Goal: Task Accomplishment & Management: Manage account settings

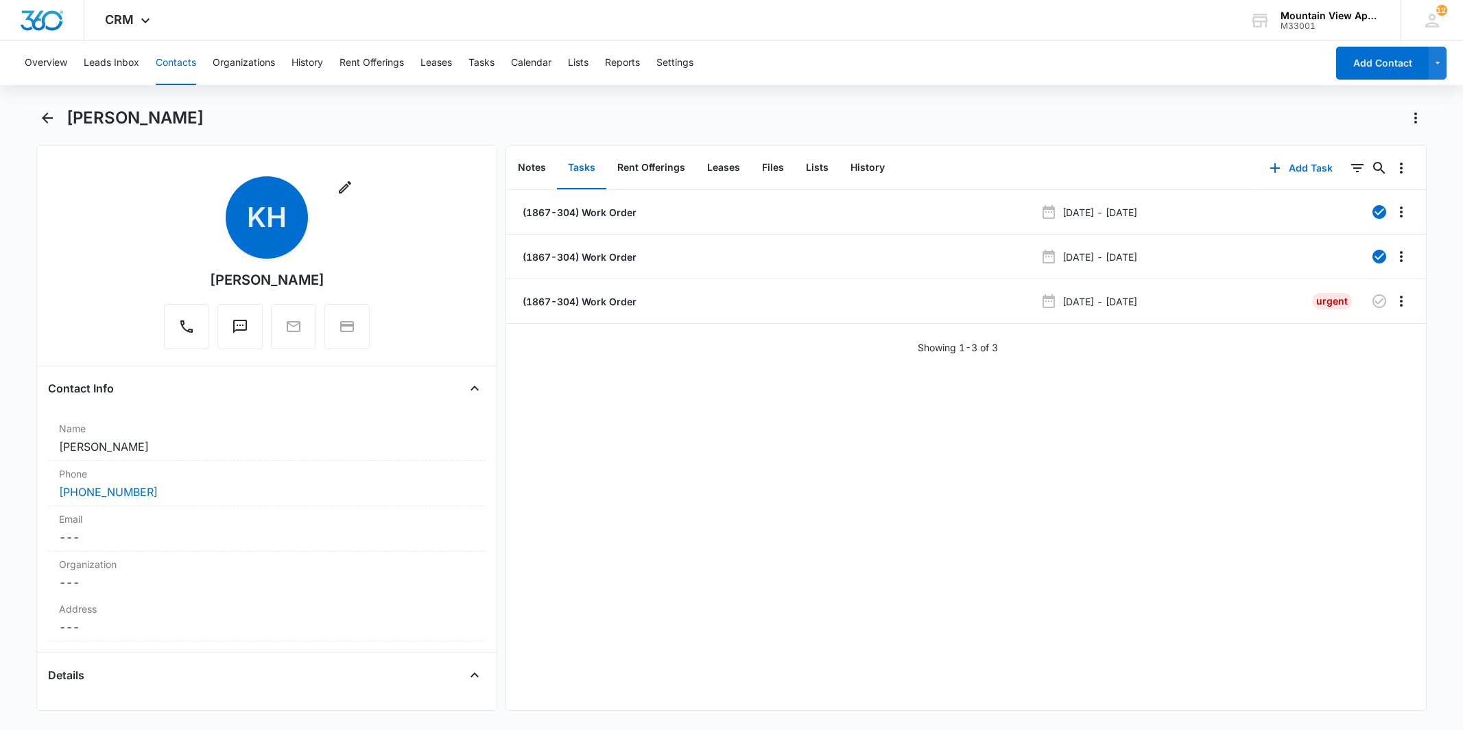
click at [489, 72] on button "Tasks" at bounding box center [482, 63] width 26 height 44
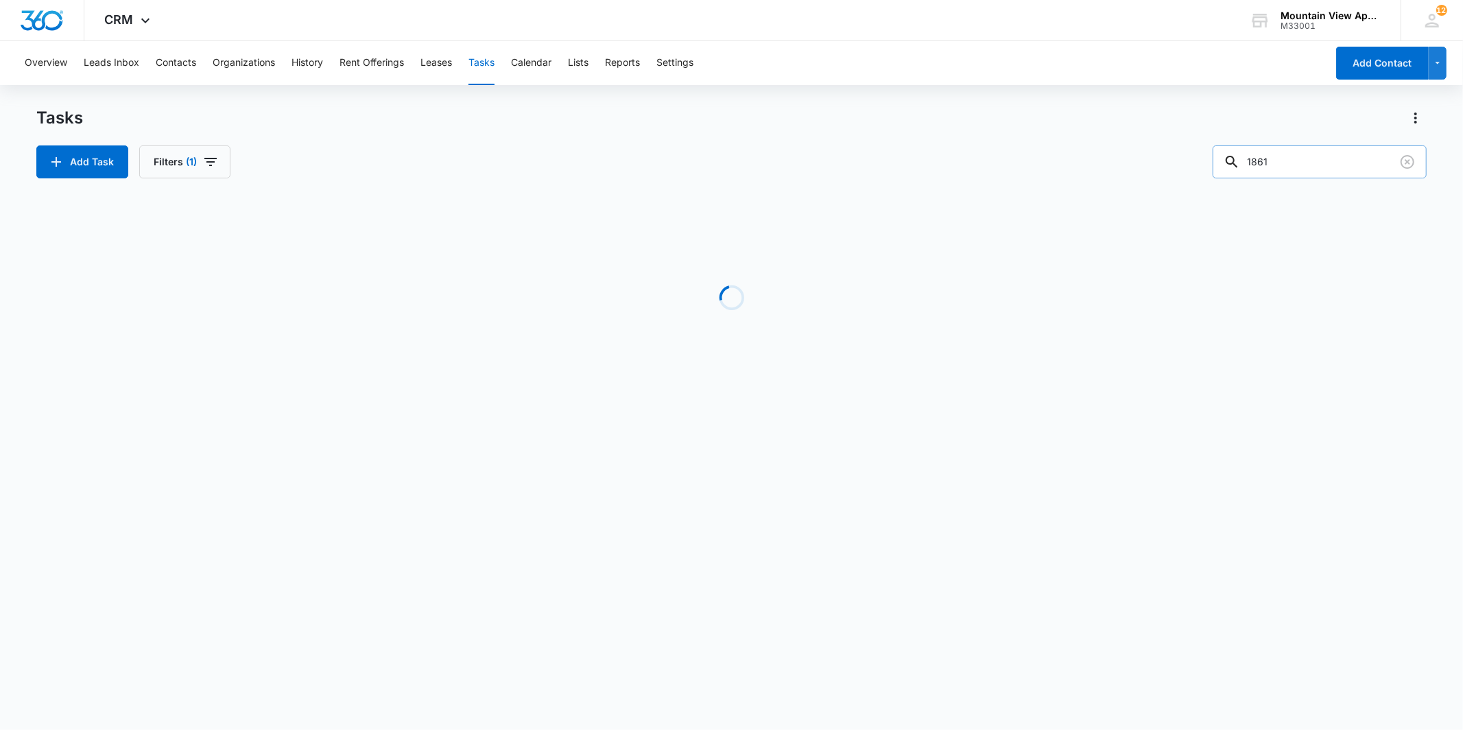
click at [1319, 163] on input "1861" at bounding box center [1320, 161] width 214 height 33
type input "1833"
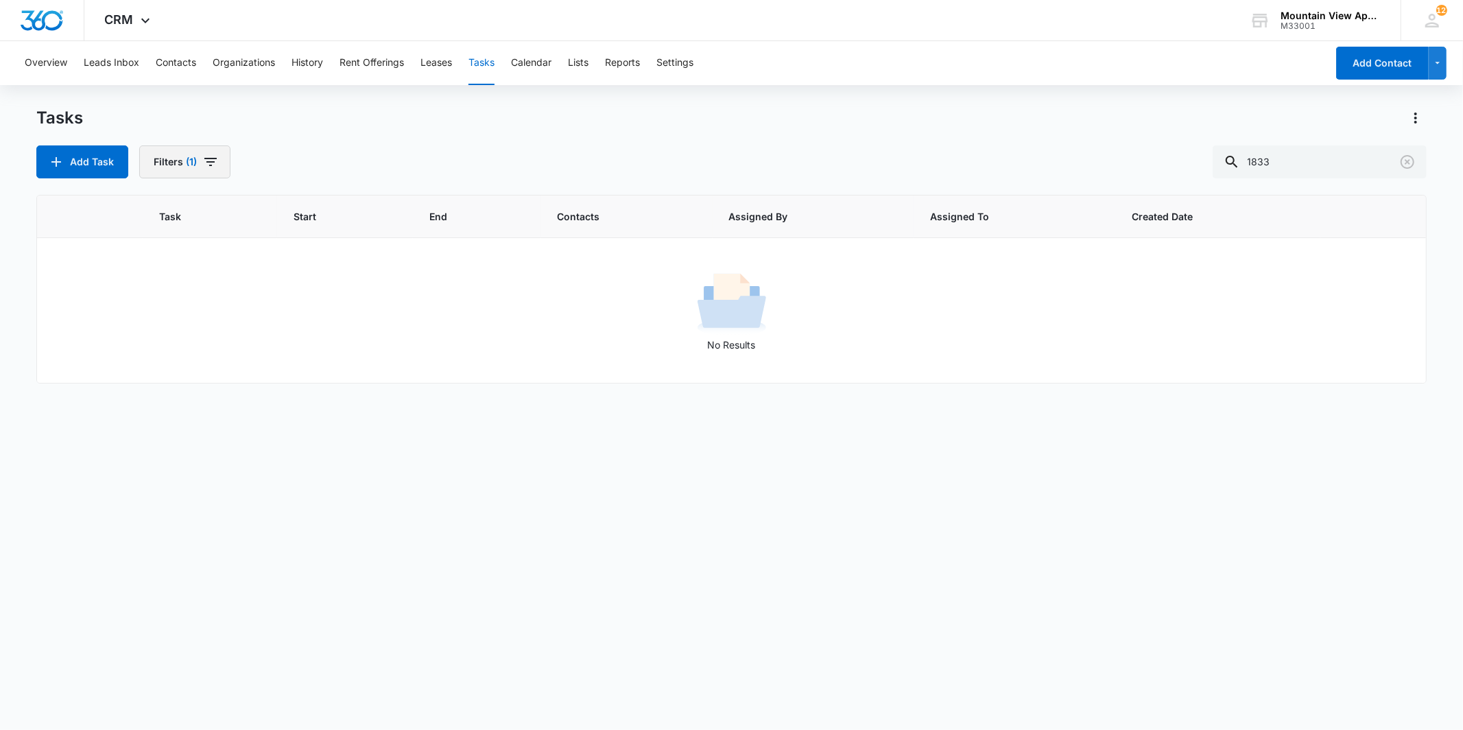
click at [210, 162] on icon "button" at bounding box center [210, 162] width 12 height 8
click at [213, 322] on label "Complete" at bounding box center [235, 326] width 158 height 14
click at [156, 326] on input "Complete" at bounding box center [156, 326] width 1 height 1
radio input "false"
radio input "true"
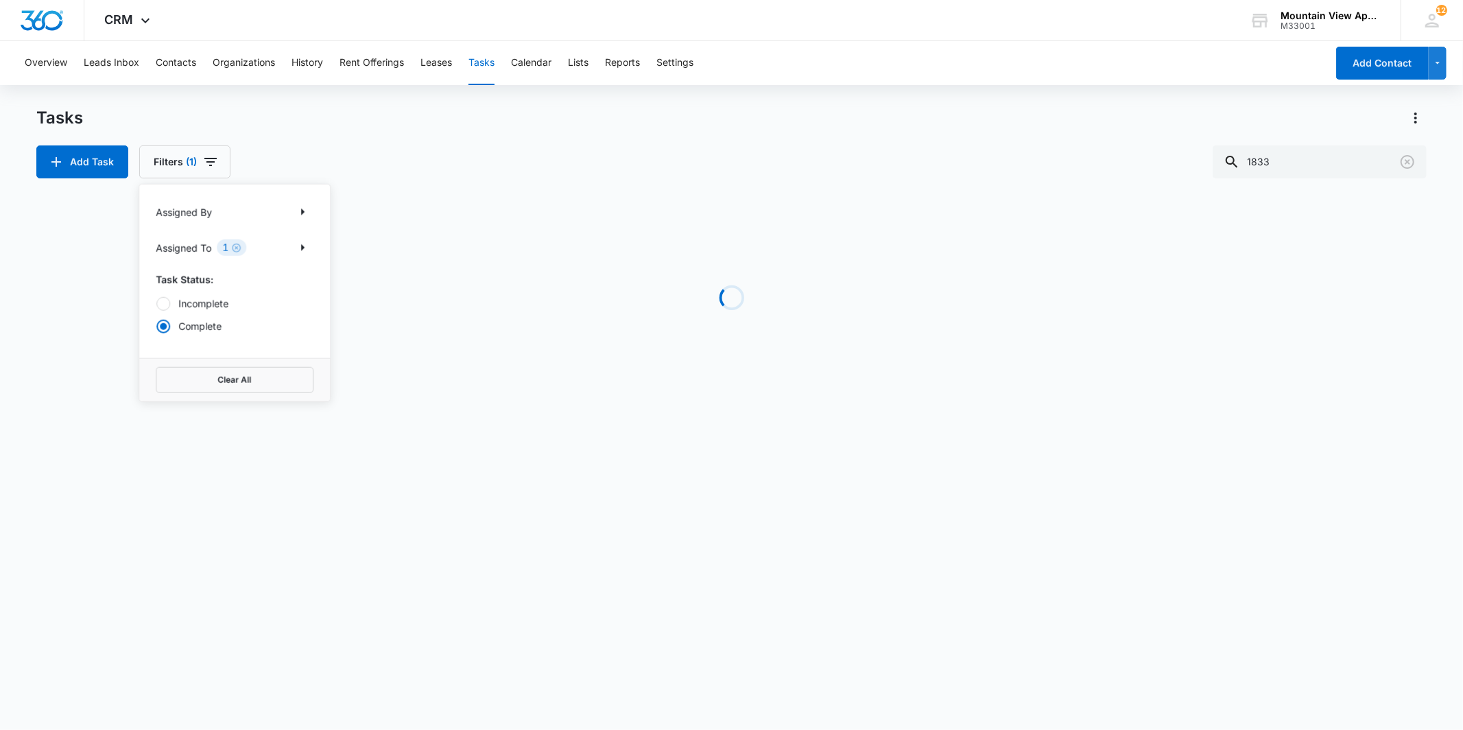
click at [303, 165] on div "Add Task Filters (1) Assigned By Assigned To 1 Task Status: Incomplete Complete…" at bounding box center [731, 161] width 1390 height 33
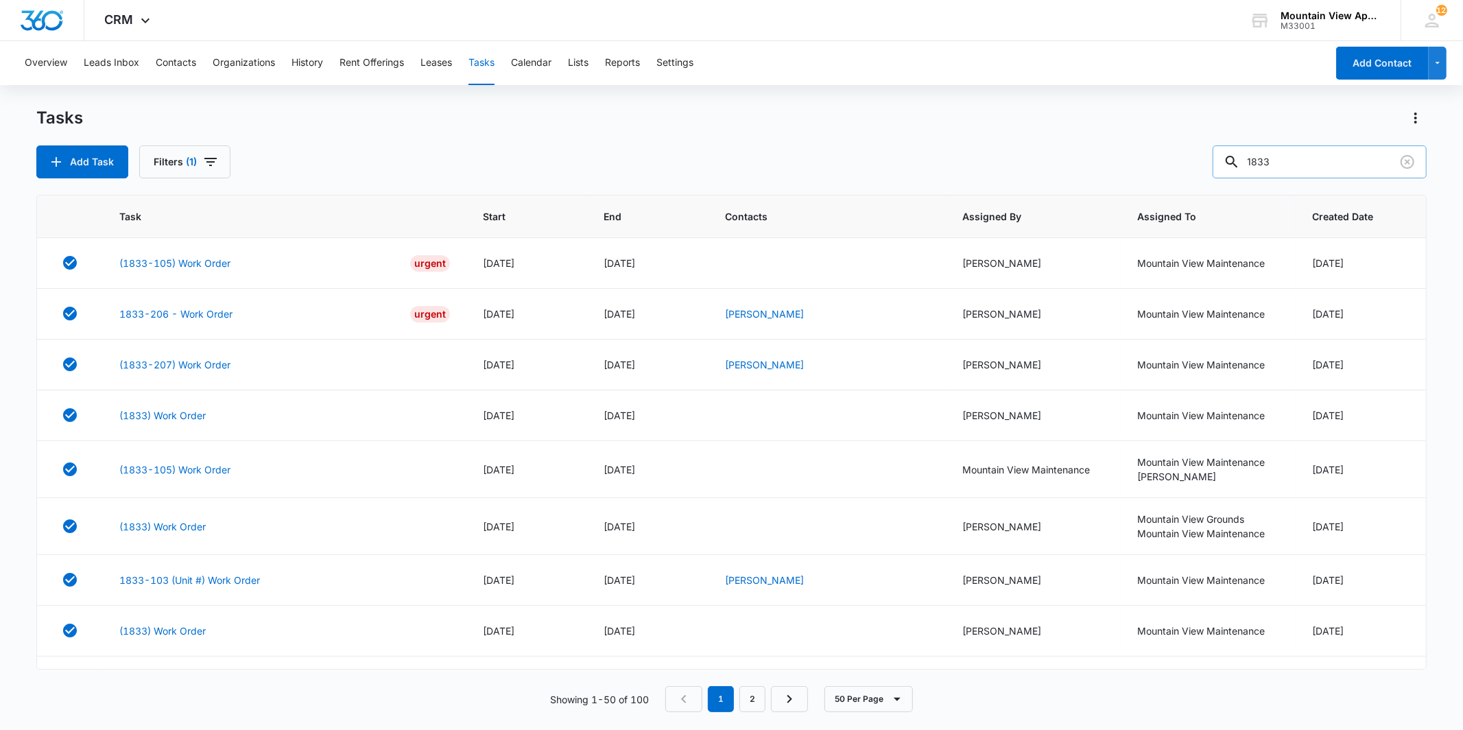
click at [1328, 151] on input "1833" at bounding box center [1320, 161] width 214 height 33
type input "1827"
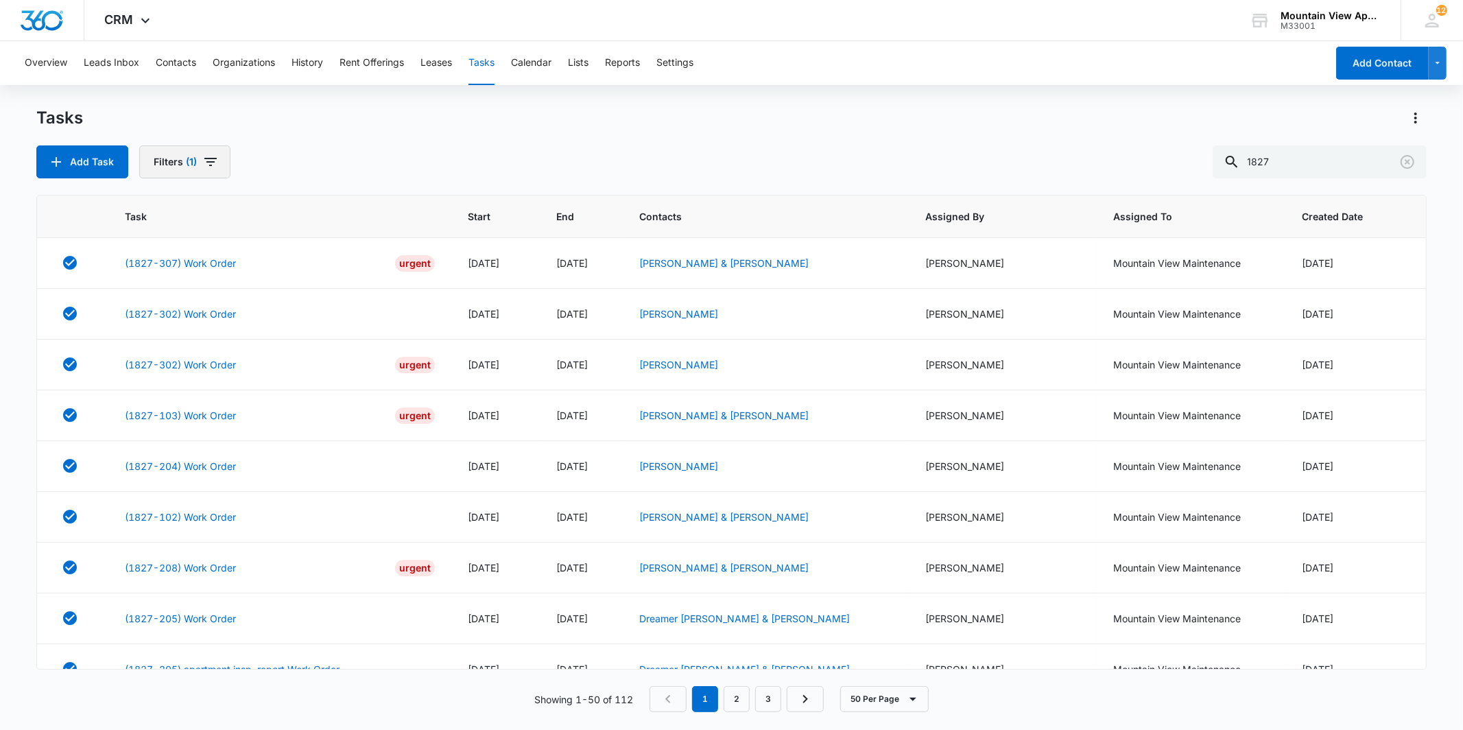
click at [196, 177] on button "Filters (1)" at bounding box center [184, 161] width 91 height 33
click at [207, 302] on label "Incomplete" at bounding box center [235, 303] width 158 height 14
click at [156, 303] on input "Incomplete" at bounding box center [156, 303] width 1 height 1
radio input "true"
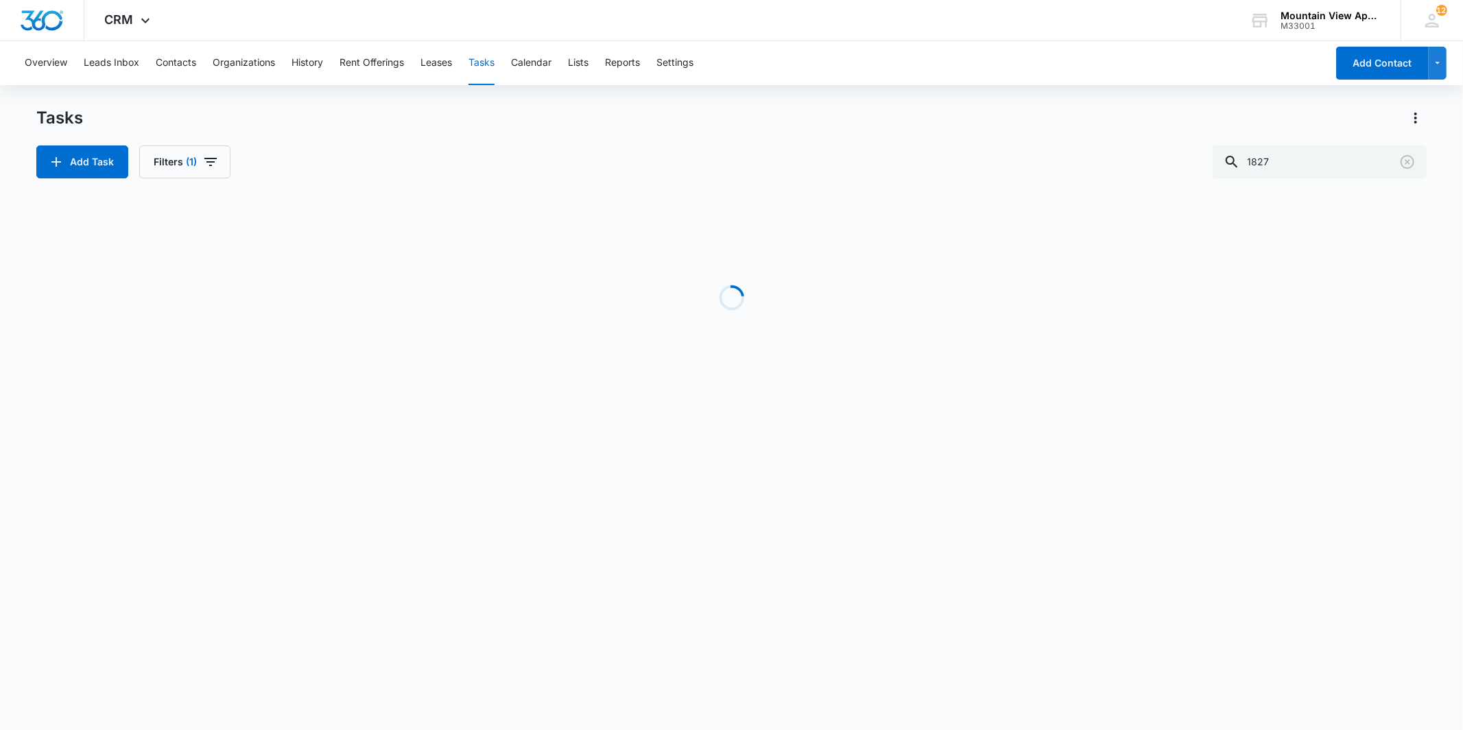
click at [307, 132] on div "Tasks Add Task Filters (1) 1827" at bounding box center [731, 142] width 1390 height 71
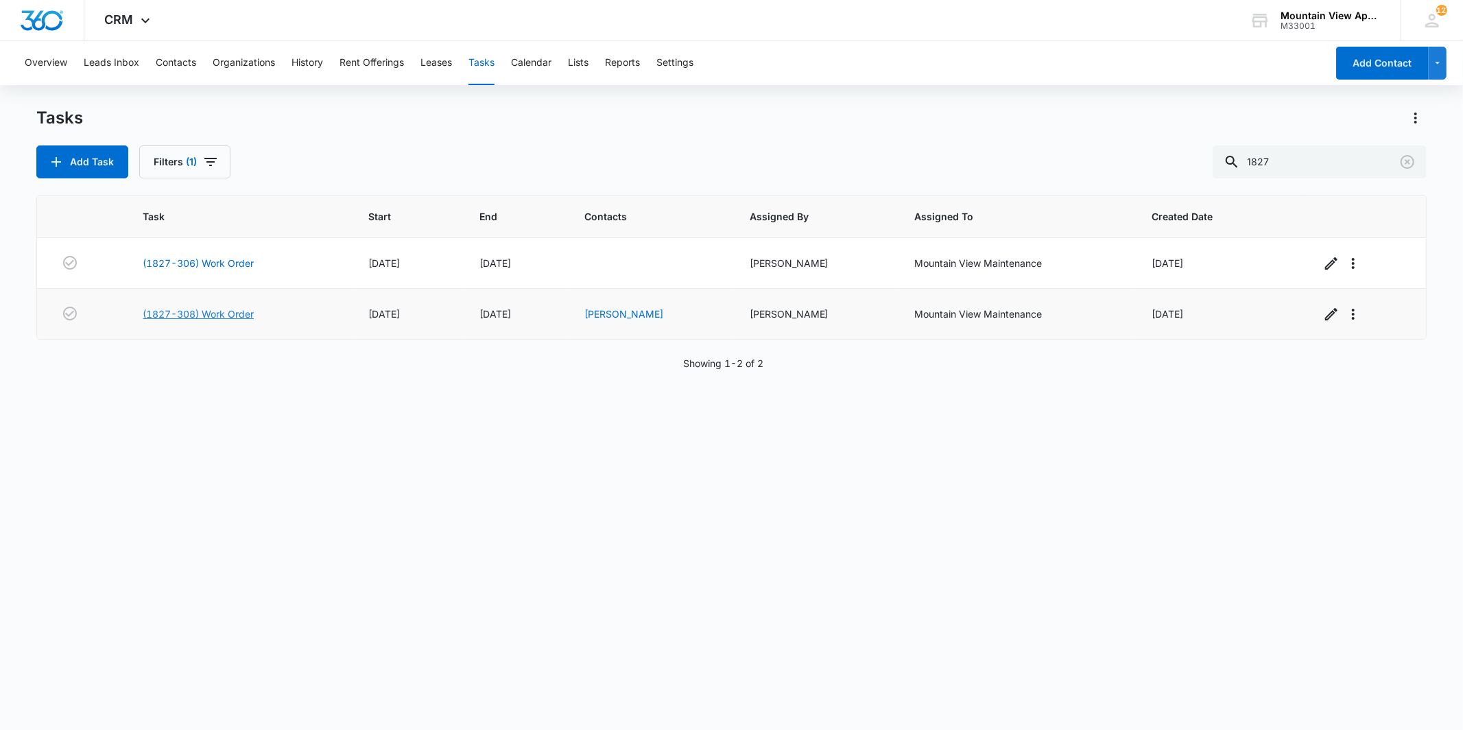
click at [225, 311] on link "(1827-308) Work Order" at bounding box center [198, 314] width 111 height 14
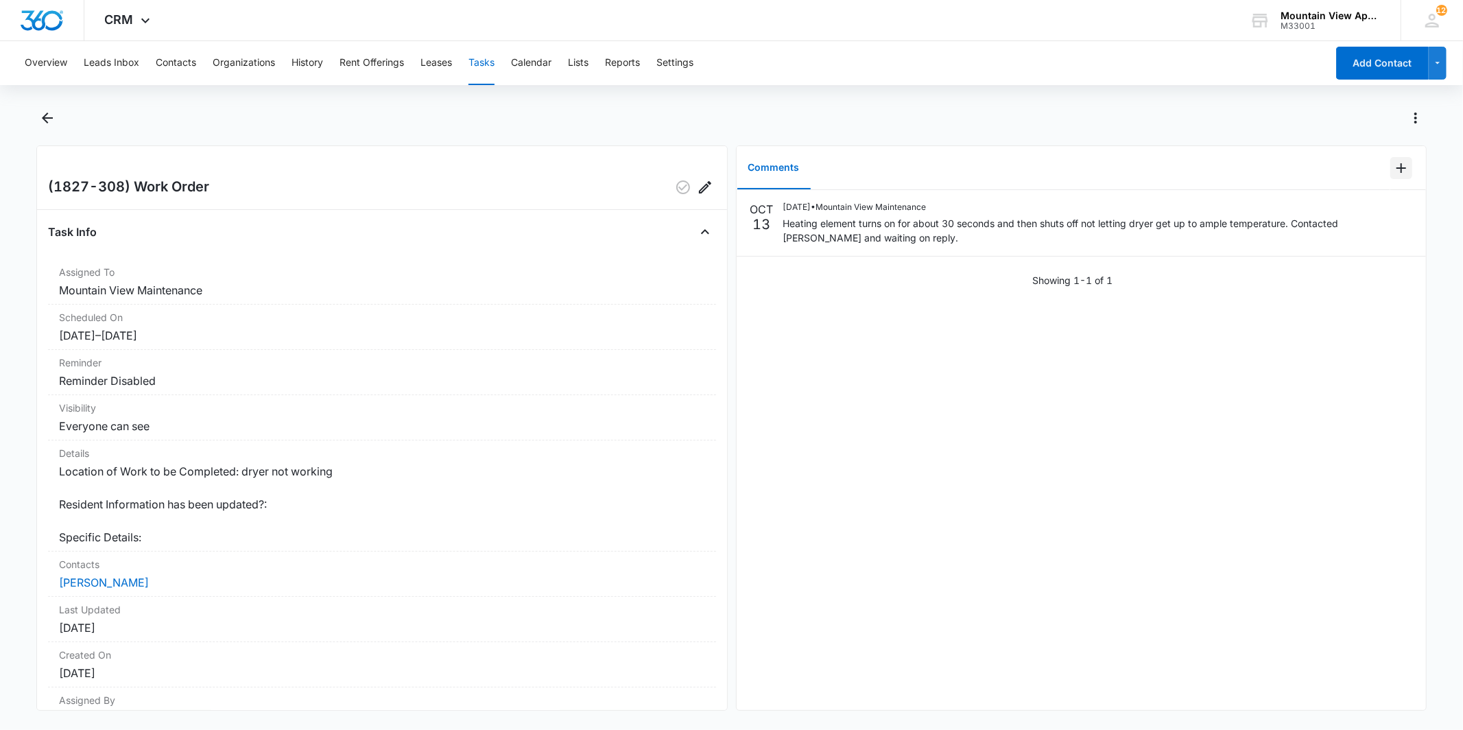
click at [1397, 167] on icon "Add Comment" at bounding box center [1402, 168] width 10 height 10
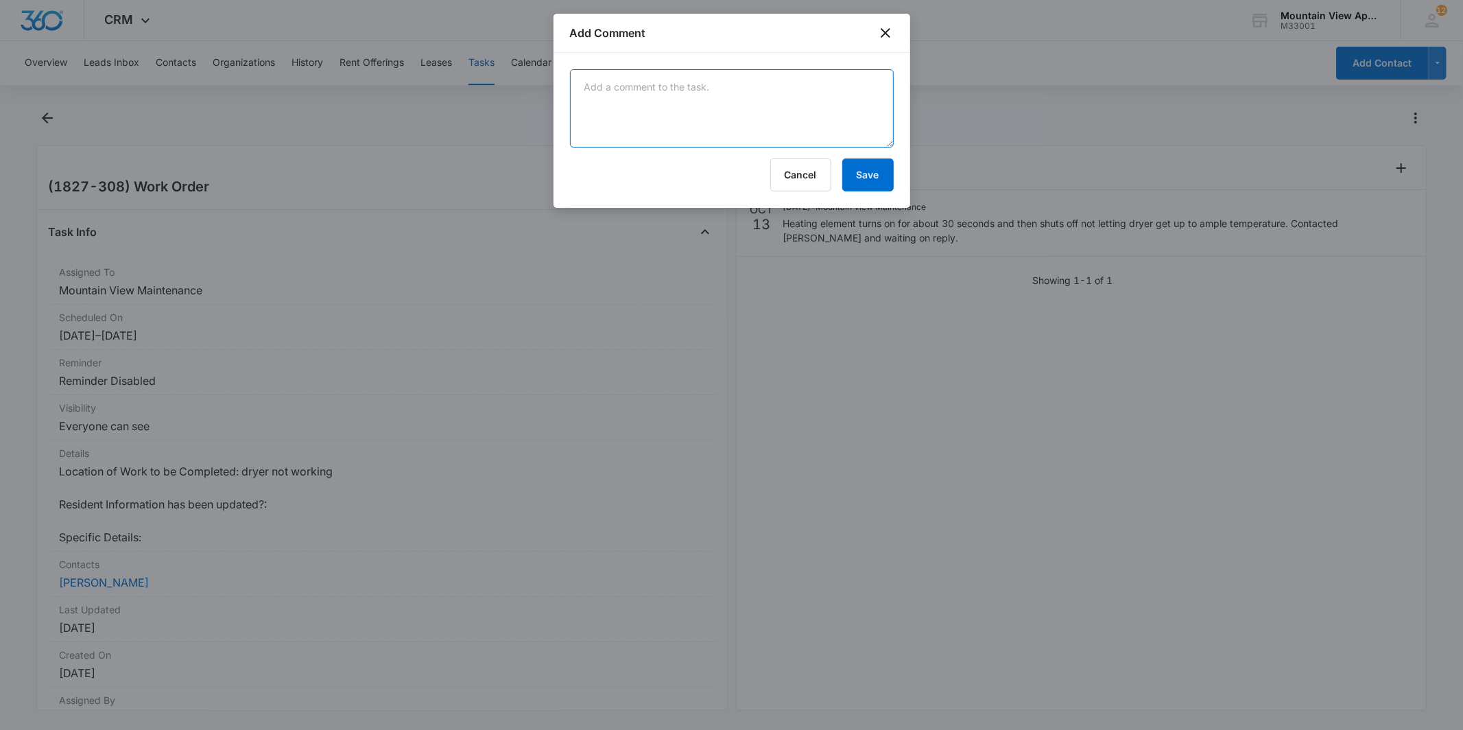
click at [744, 93] on textarea at bounding box center [732, 108] width 324 height 78
click at [741, 108] on textarea "Manweiler came out and said the dryer was too close to the wall so it wasn't ve…" at bounding box center [732, 108] width 324 height 78
type textarea "Manweiler came out and said the dryer was too close to the wall so it wasn't ve…"
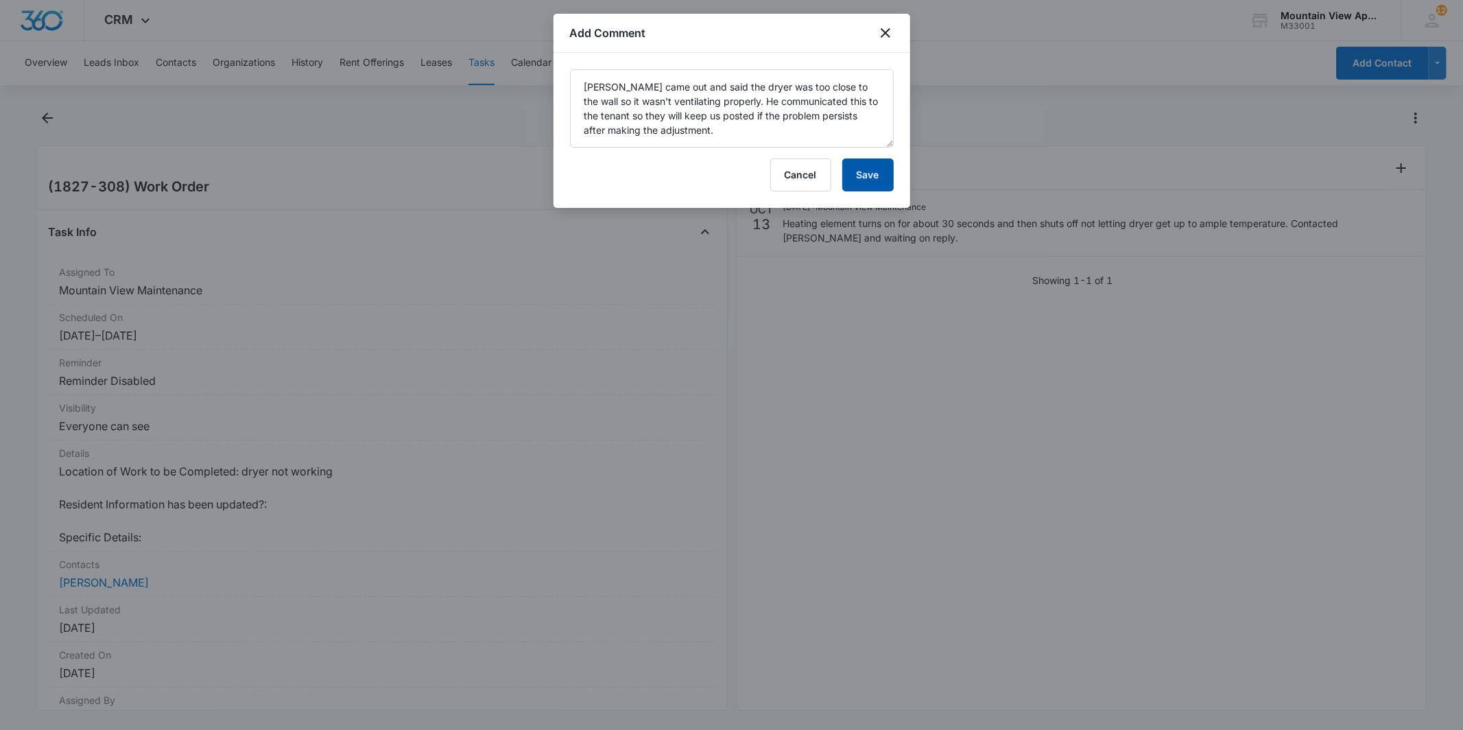
click at [868, 179] on button "Save" at bounding box center [868, 174] width 51 height 33
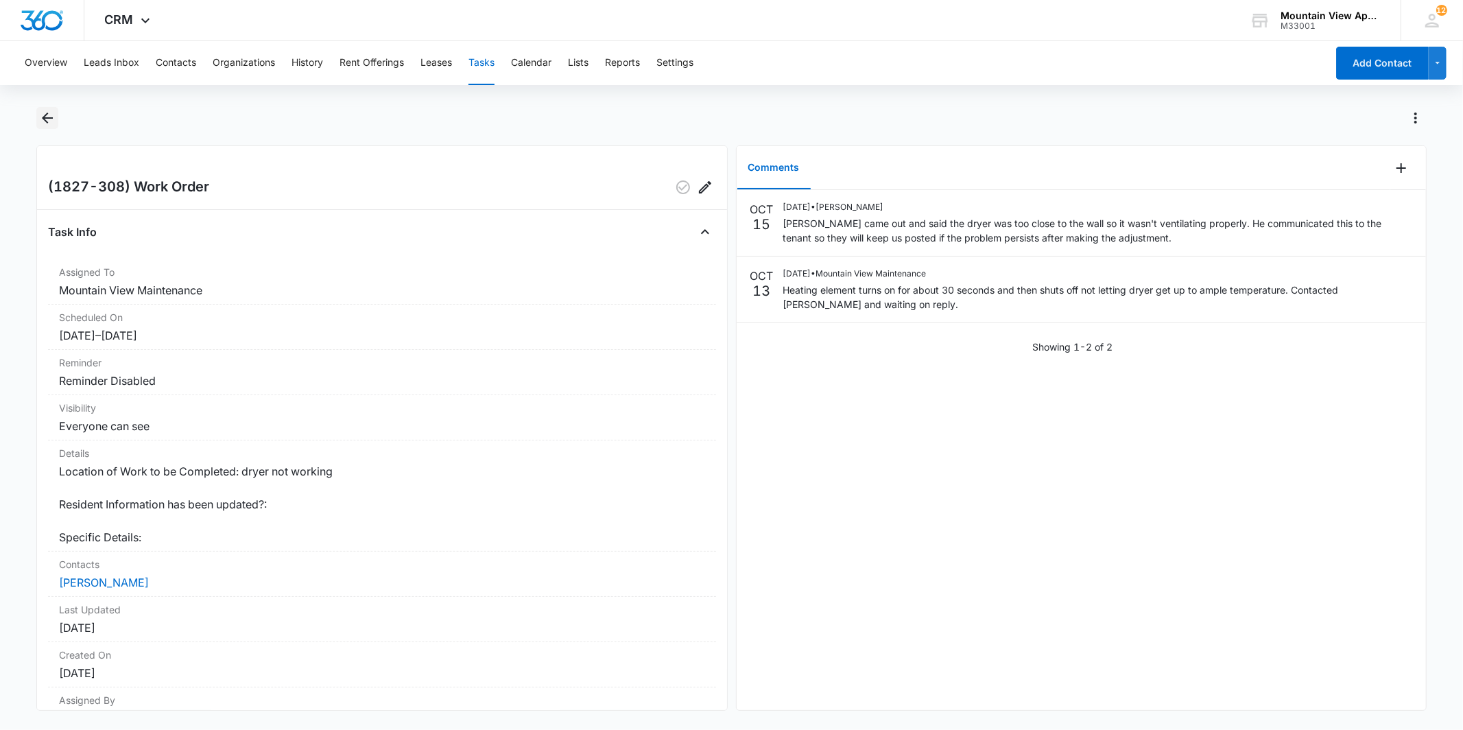
click at [49, 121] on icon "Back" at bounding box center [47, 118] width 16 height 16
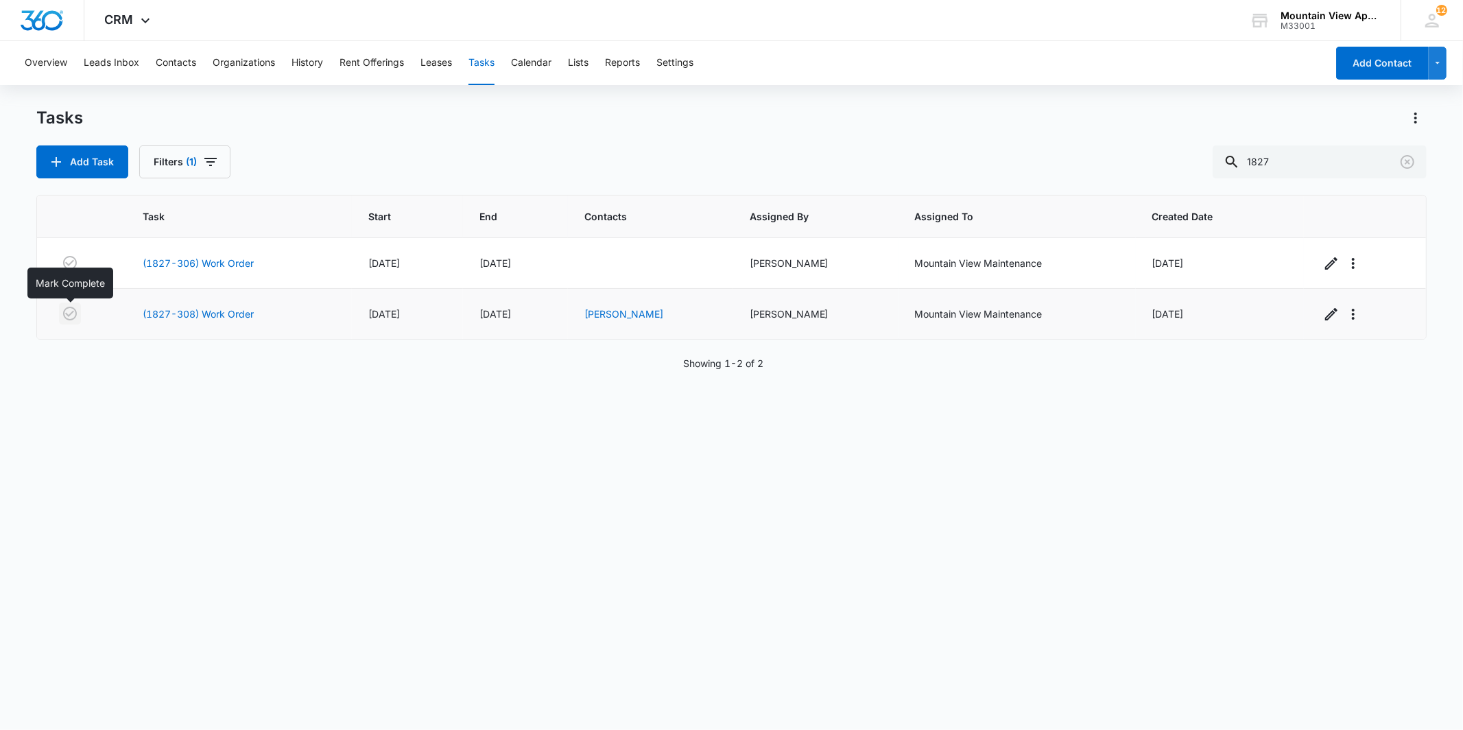
click at [69, 317] on icon "button" at bounding box center [70, 314] width 14 height 14
click at [319, 495] on div "Task Start End Contacts Assigned By Assigned To Created Date (1827-306) Work Or…" at bounding box center [731, 453] width 1390 height 517
click at [1408, 163] on icon "Clear" at bounding box center [1408, 162] width 16 height 16
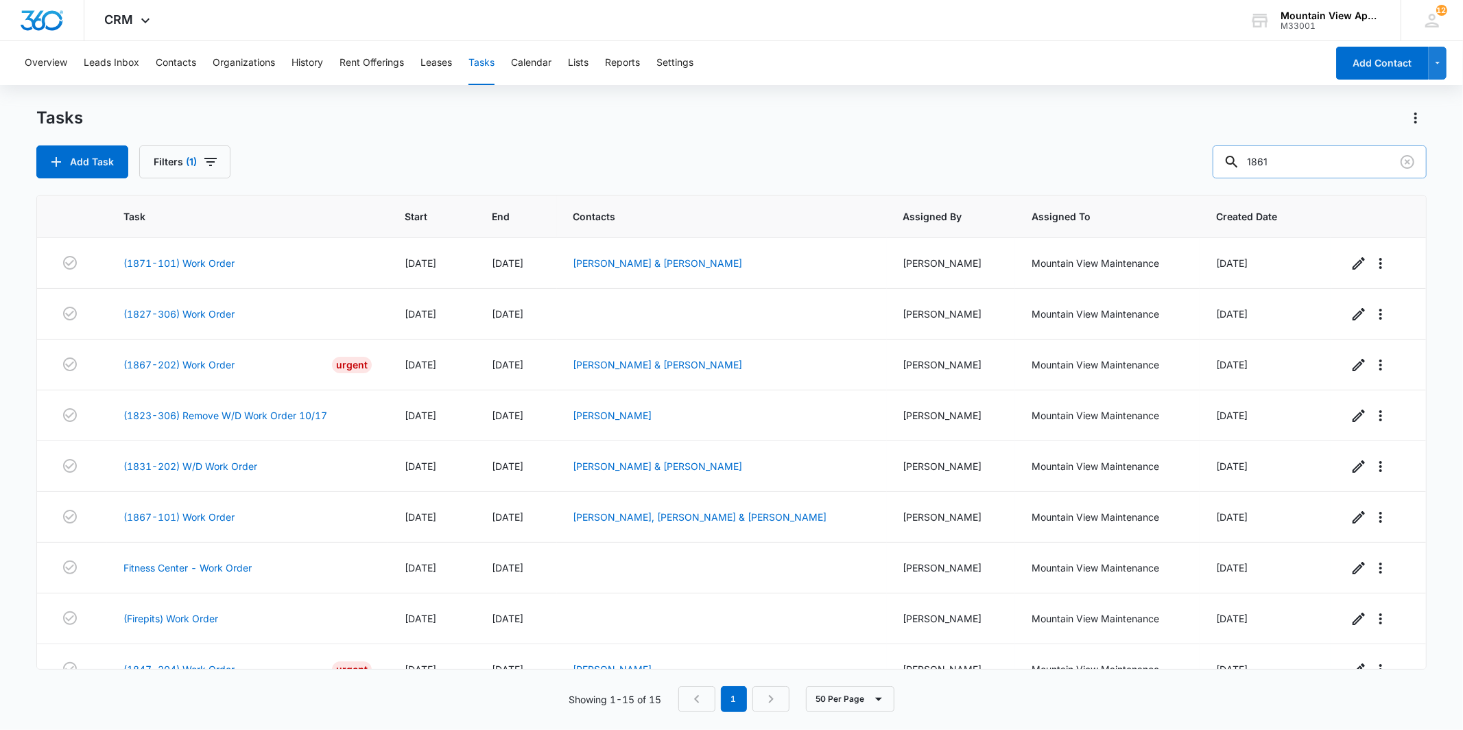
type input "1861"
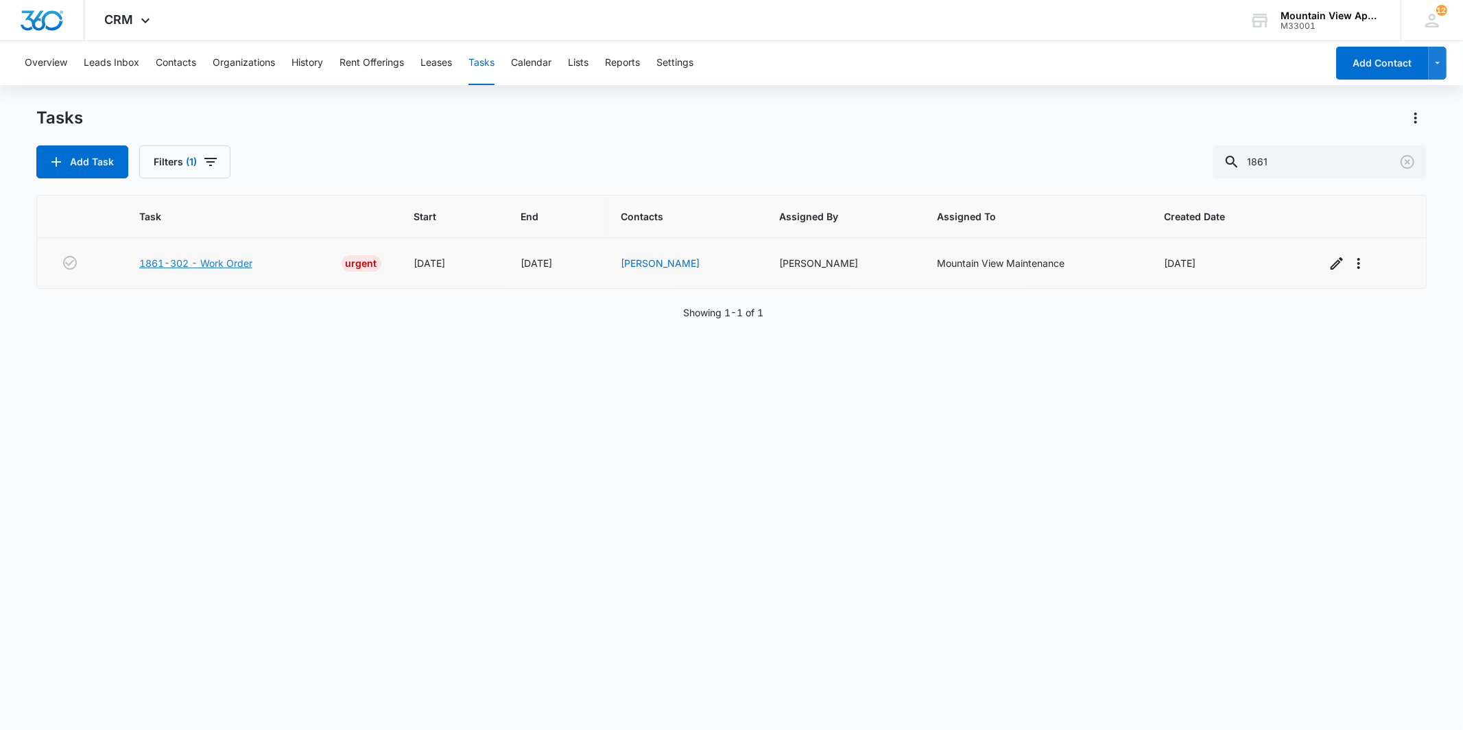
click at [180, 266] on link "1861-302 - Work Order" at bounding box center [195, 263] width 113 height 14
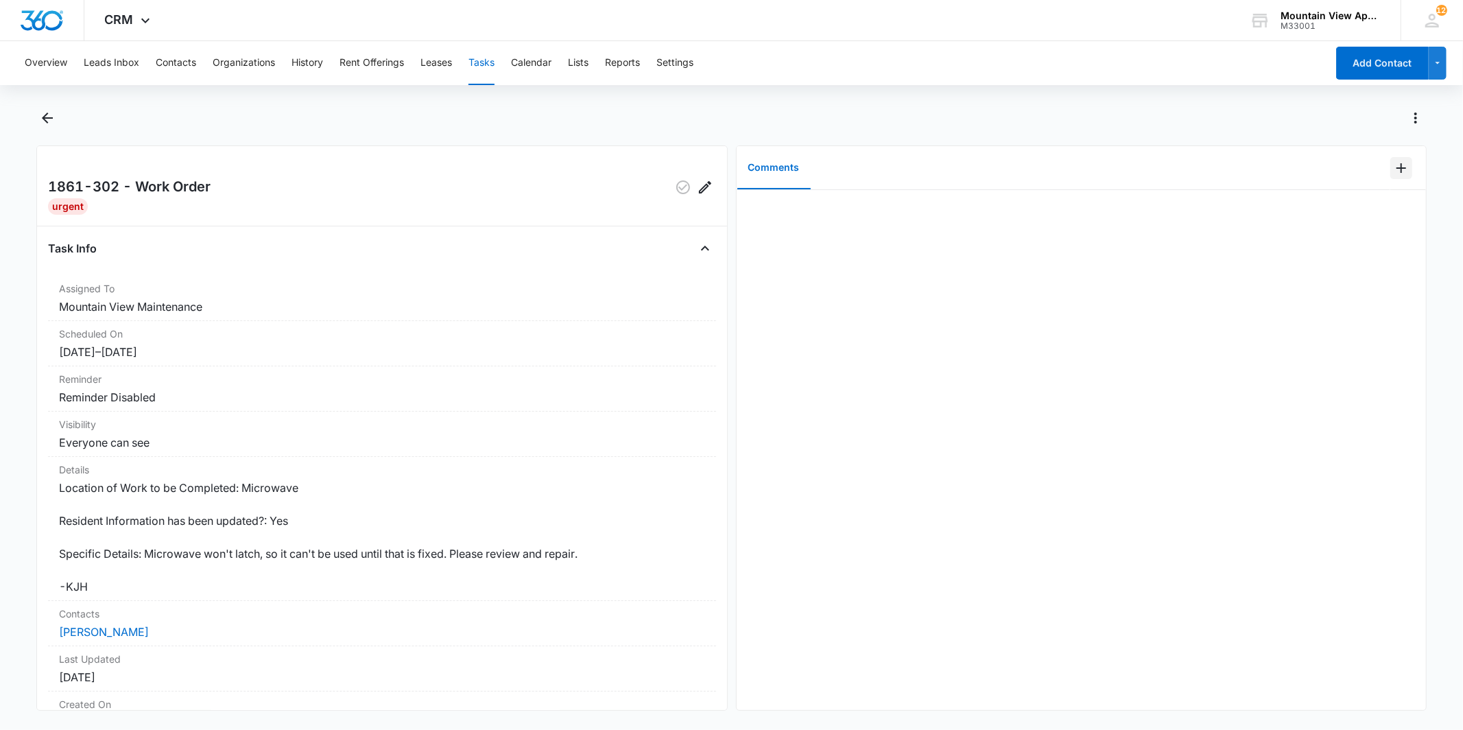
click at [1393, 169] on icon "Add Comment" at bounding box center [1401, 168] width 16 height 16
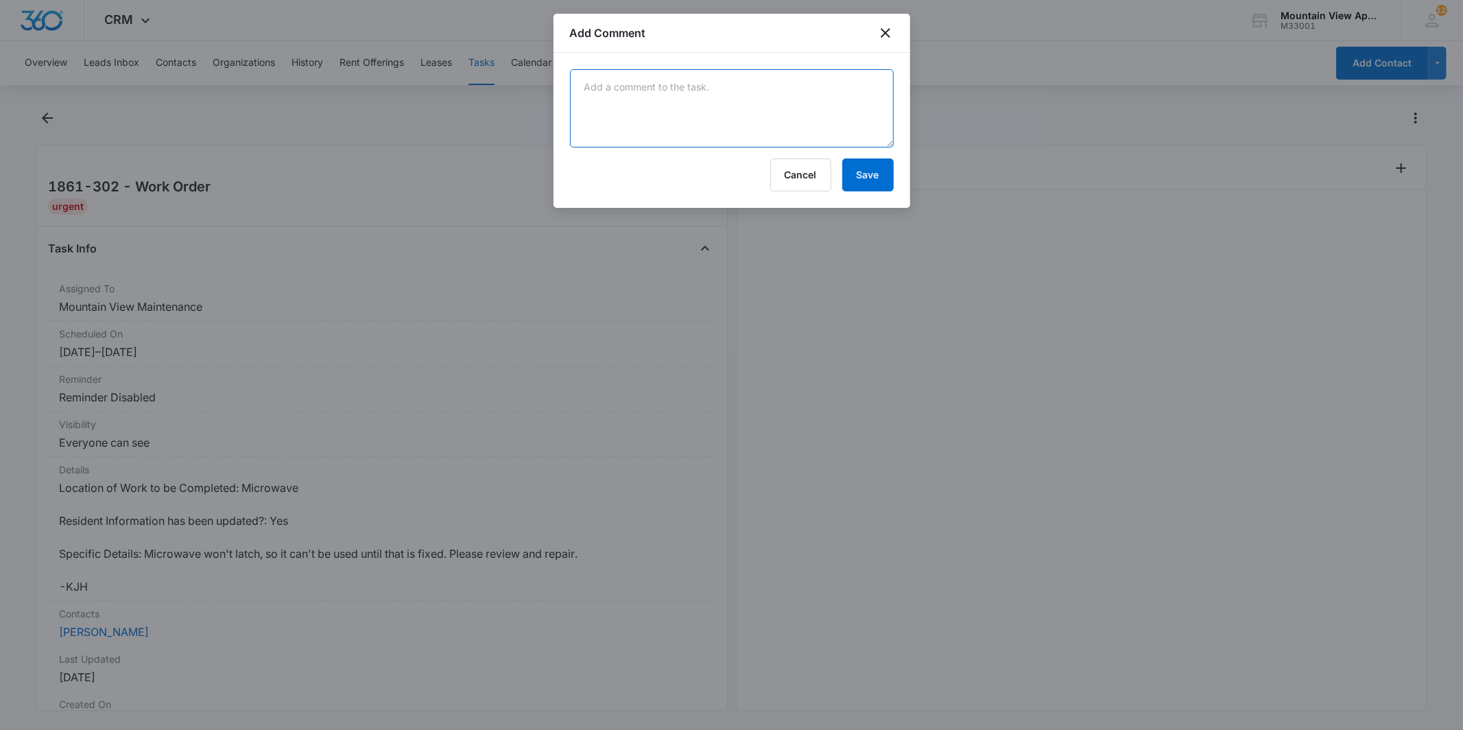
click at [732, 83] on textarea at bounding box center [732, 108] width 324 height 78
type textarea "Manweiler came out to evaluate and determined the microwave will need a new doo…"
click at [868, 174] on button "Save" at bounding box center [868, 174] width 51 height 33
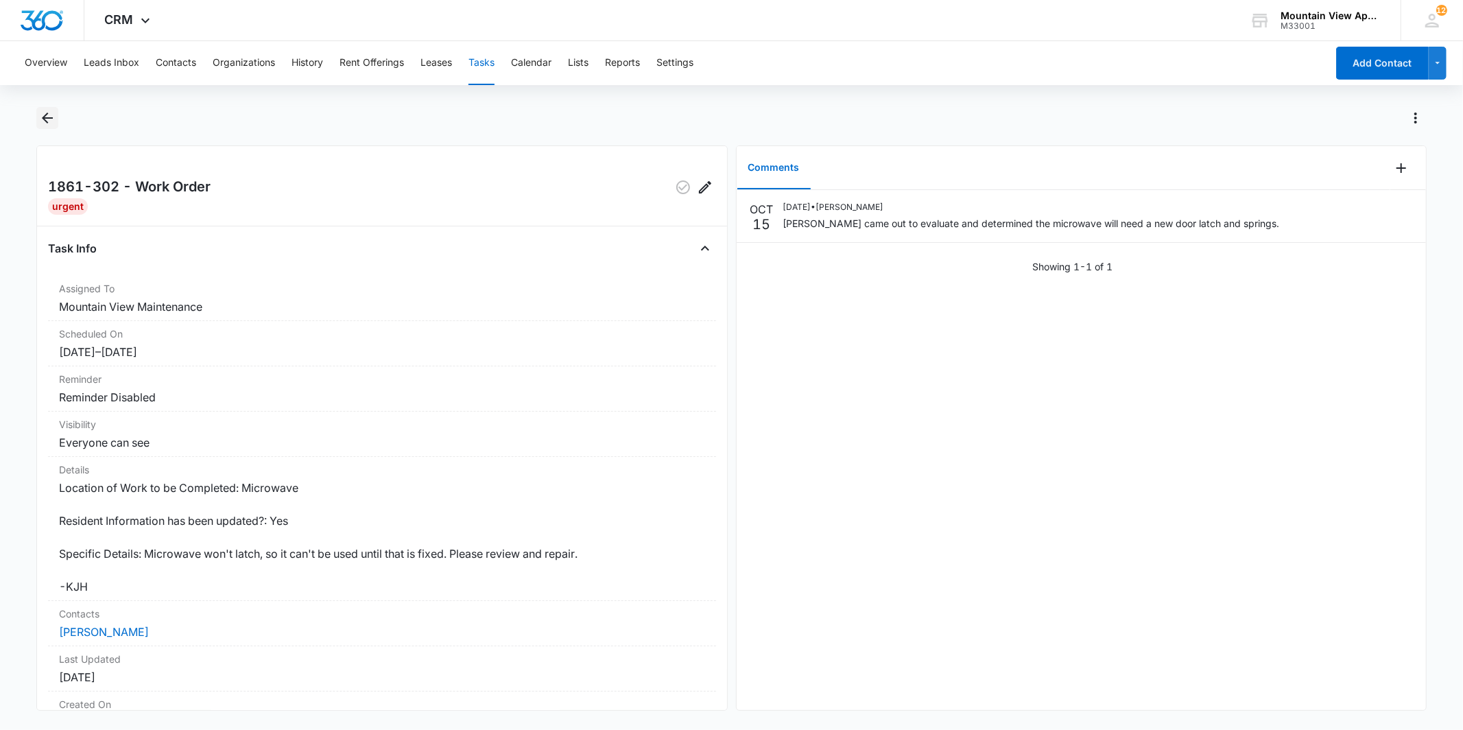
click at [43, 120] on icon "Back" at bounding box center [47, 118] width 16 height 16
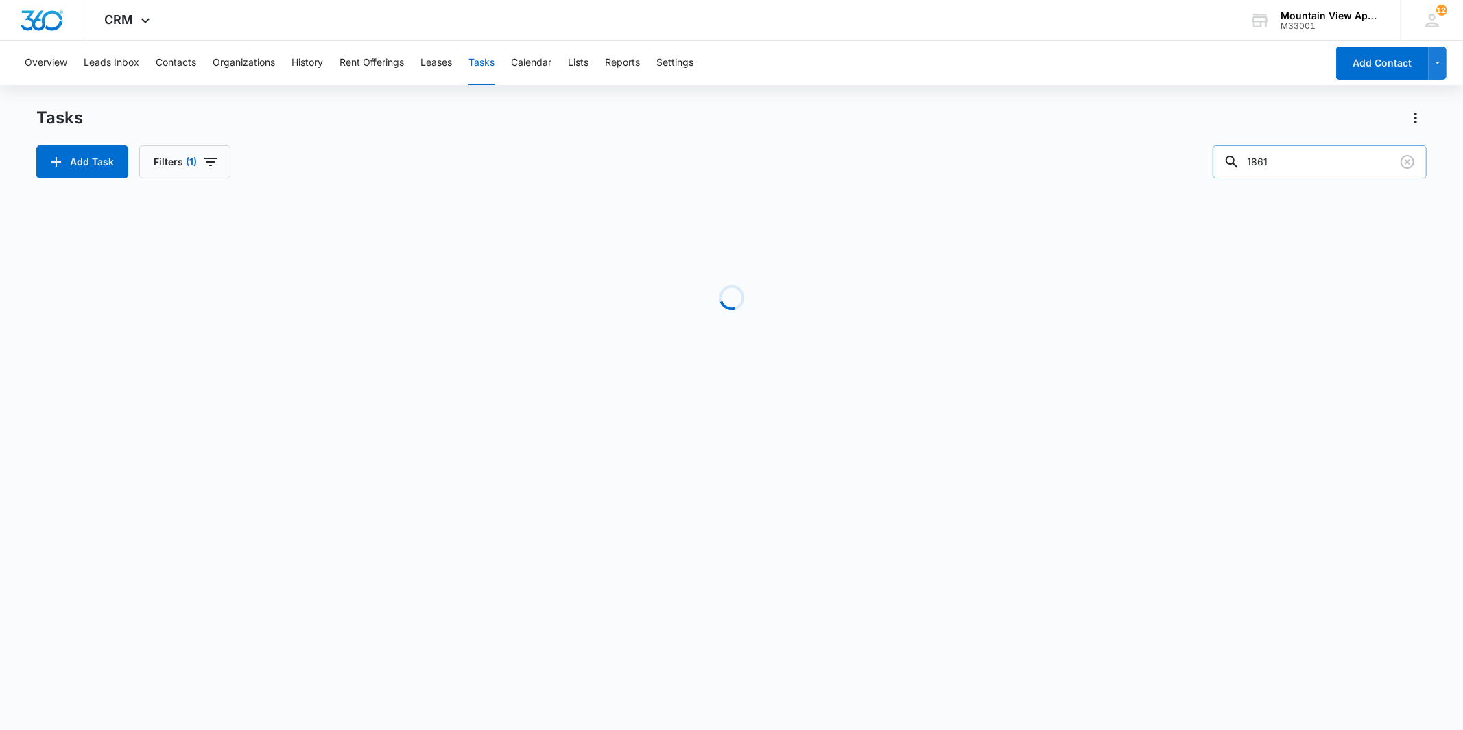
click at [1290, 156] on input "1861" at bounding box center [1320, 161] width 214 height 33
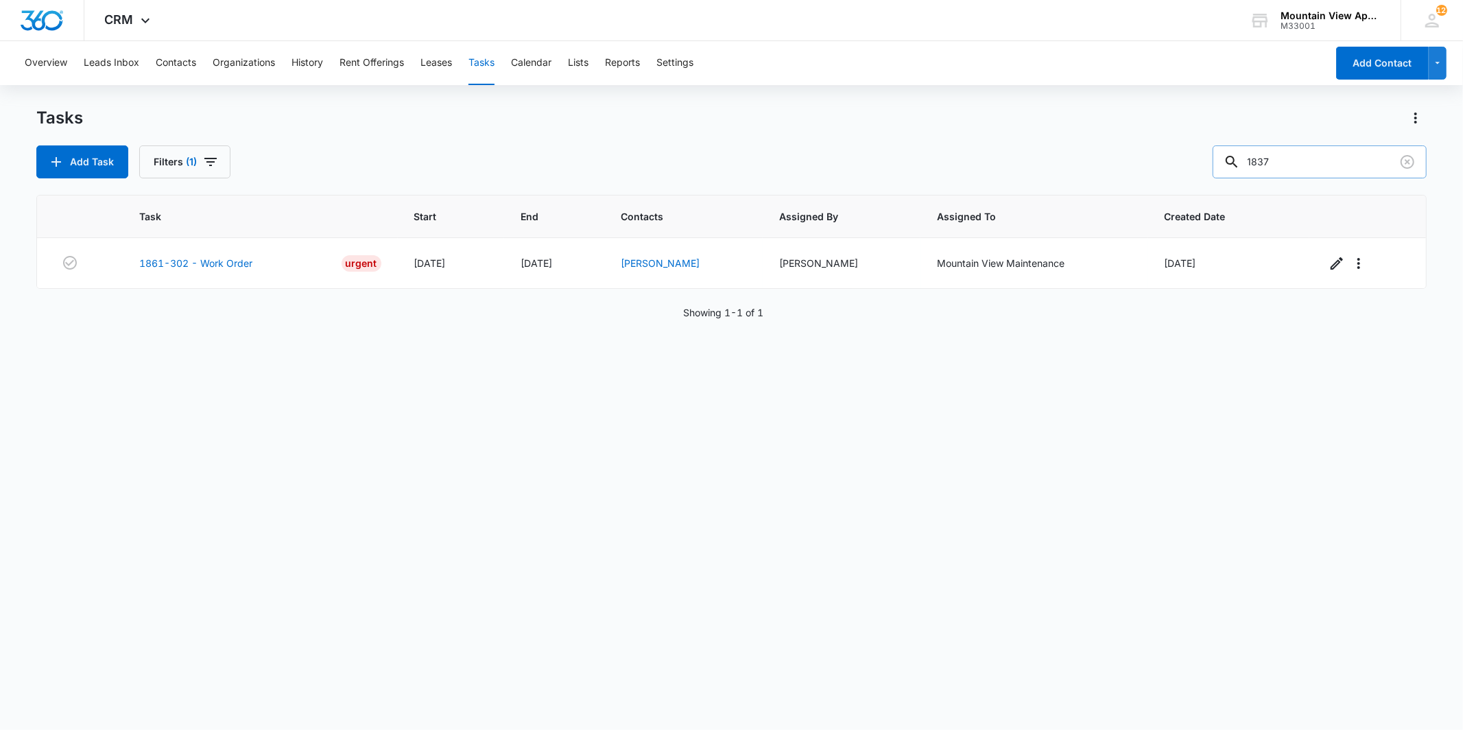
type input "1837"
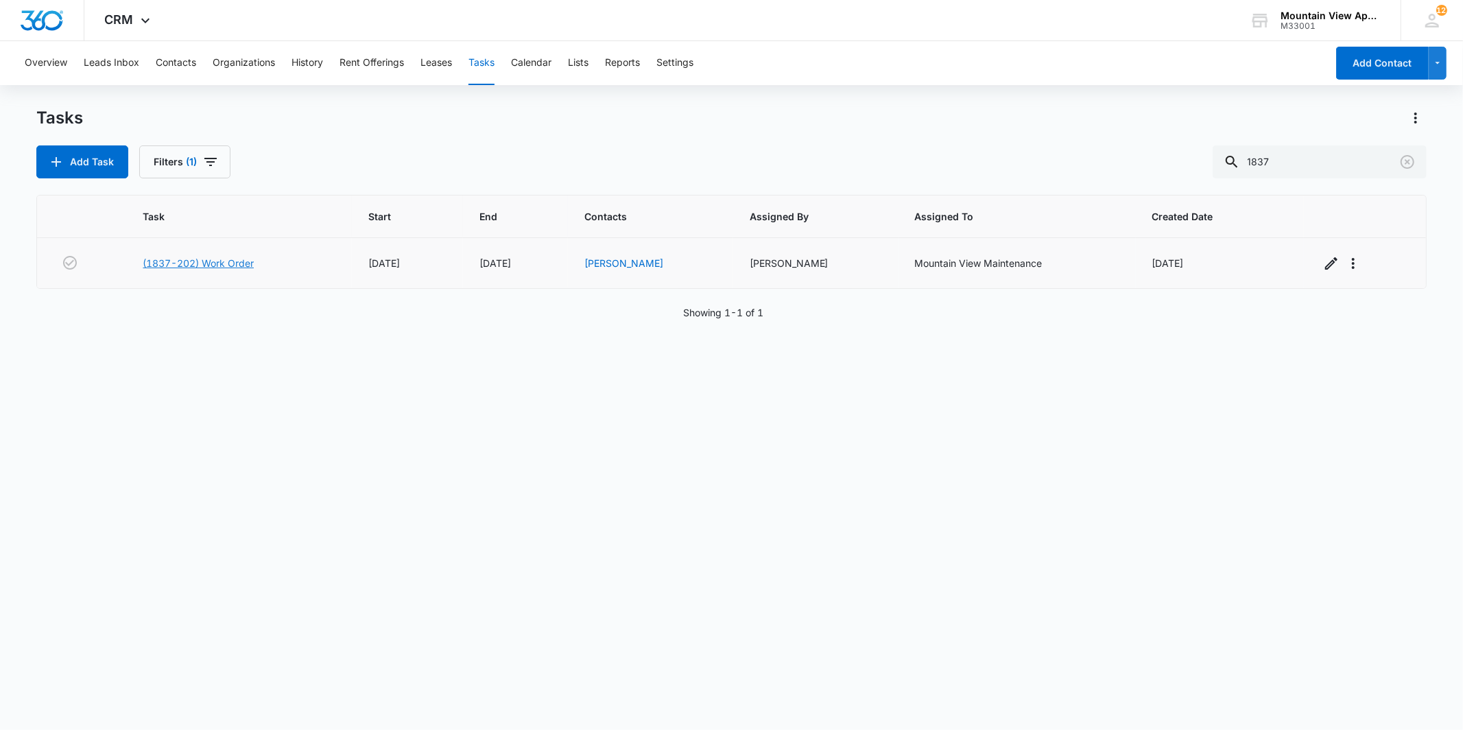
click at [244, 263] on link "(1837-202) Work Order" at bounding box center [198, 263] width 111 height 14
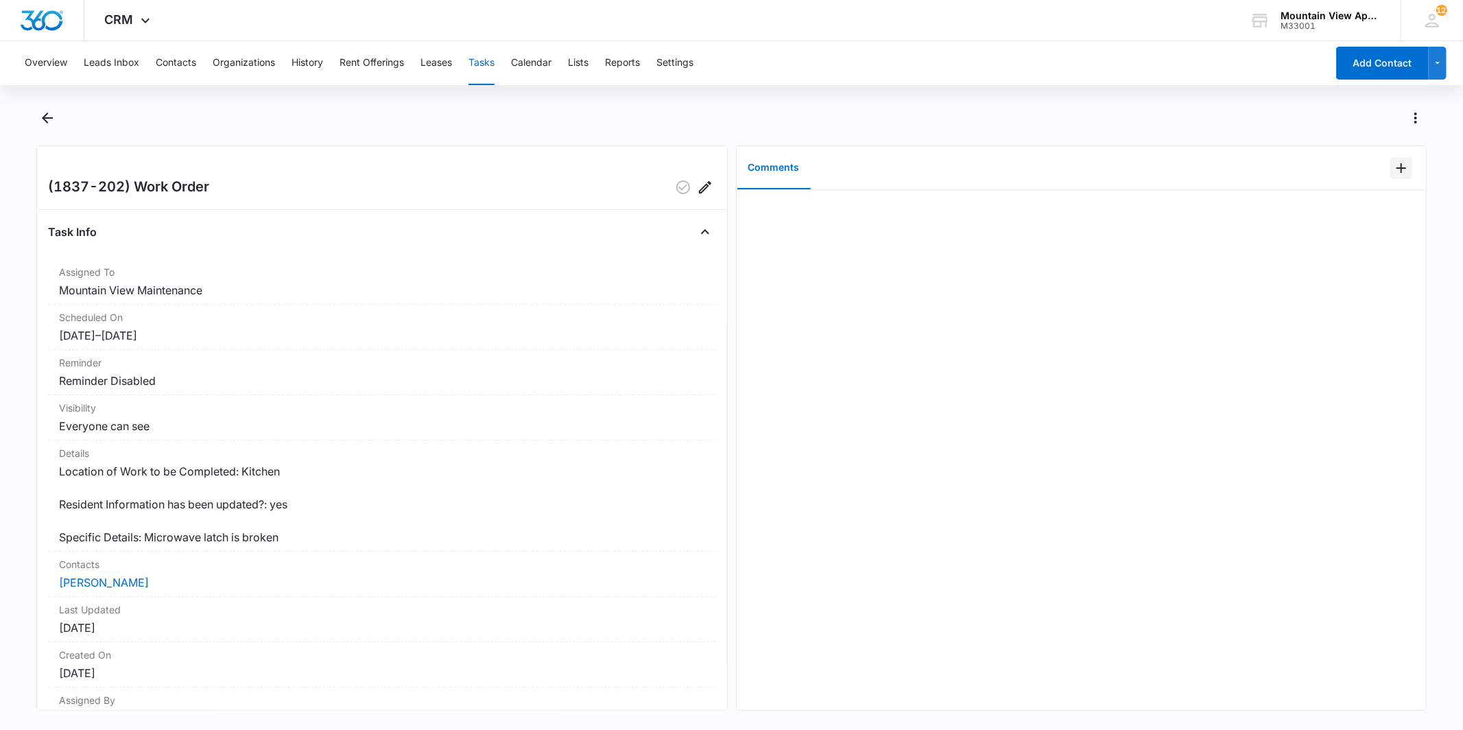
click at [1398, 166] on icon "Add Comment" at bounding box center [1401, 168] width 16 height 16
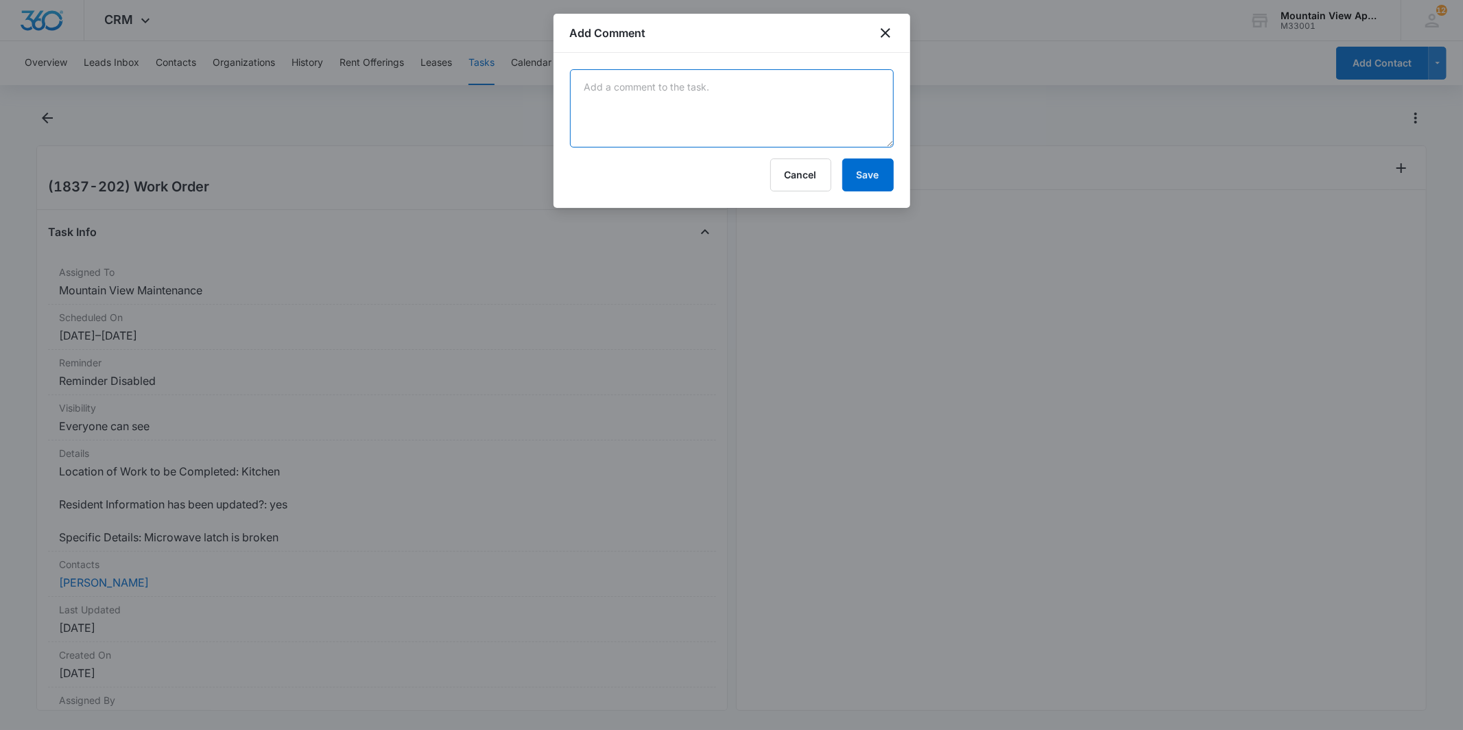
click at [684, 97] on textarea at bounding box center [732, 108] width 324 height 78
type textarea "Manweiler came out and determined that the microwave will need a new door latch…"
click at [872, 180] on button "Save" at bounding box center [868, 174] width 51 height 33
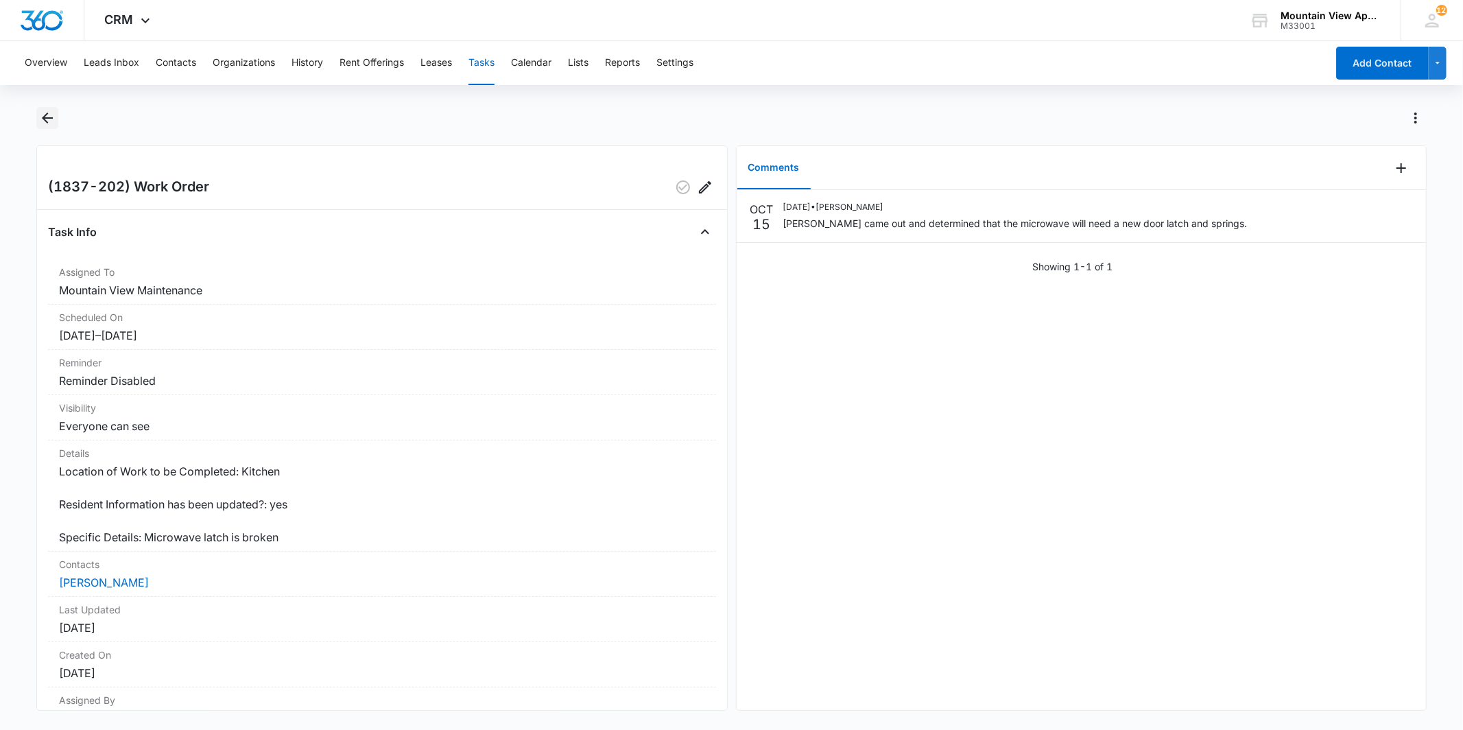
click at [49, 117] on icon "Back" at bounding box center [47, 118] width 11 height 11
